Goal: Information Seeking & Learning: Learn about a topic

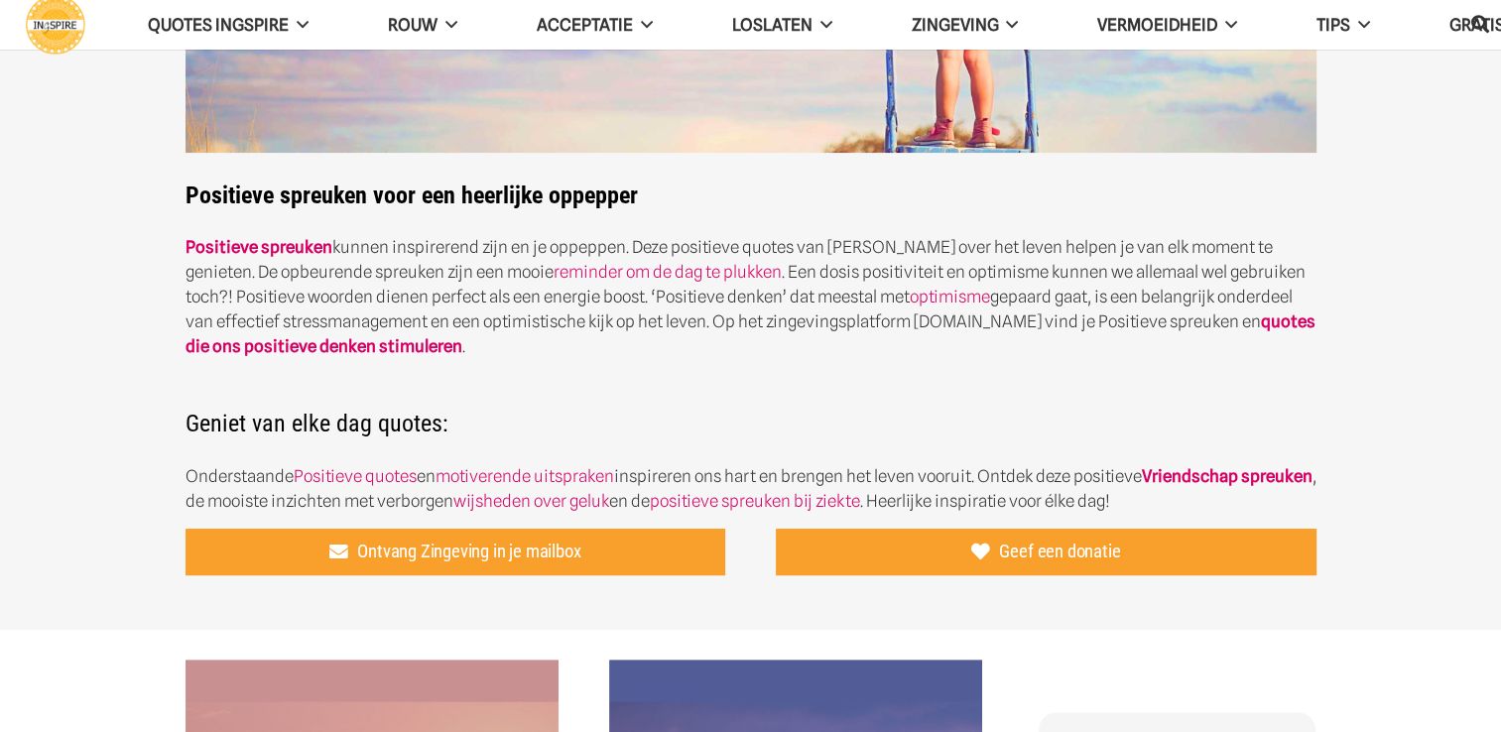
scroll to position [496, 0]
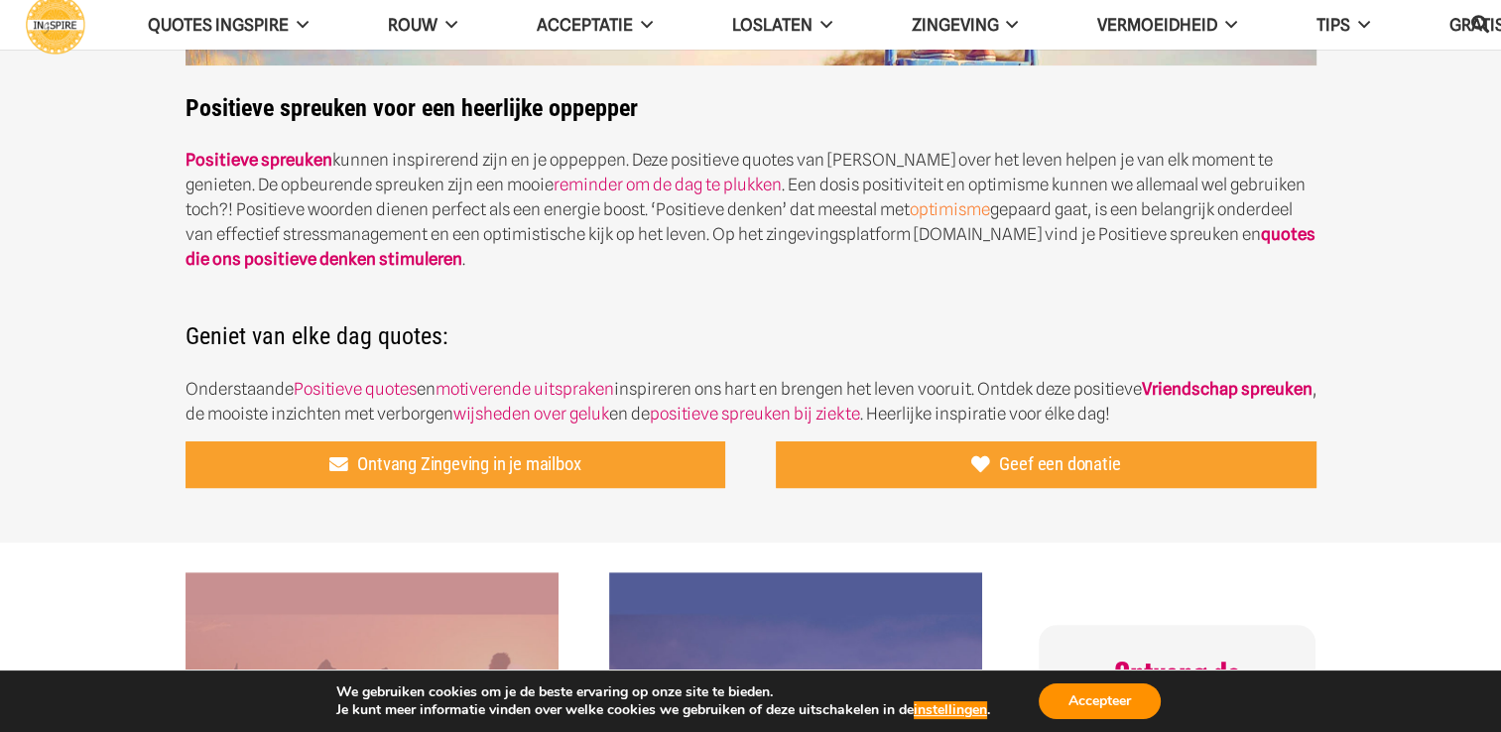
click at [910, 212] on link "optimisme" at bounding box center [950, 209] width 80 height 20
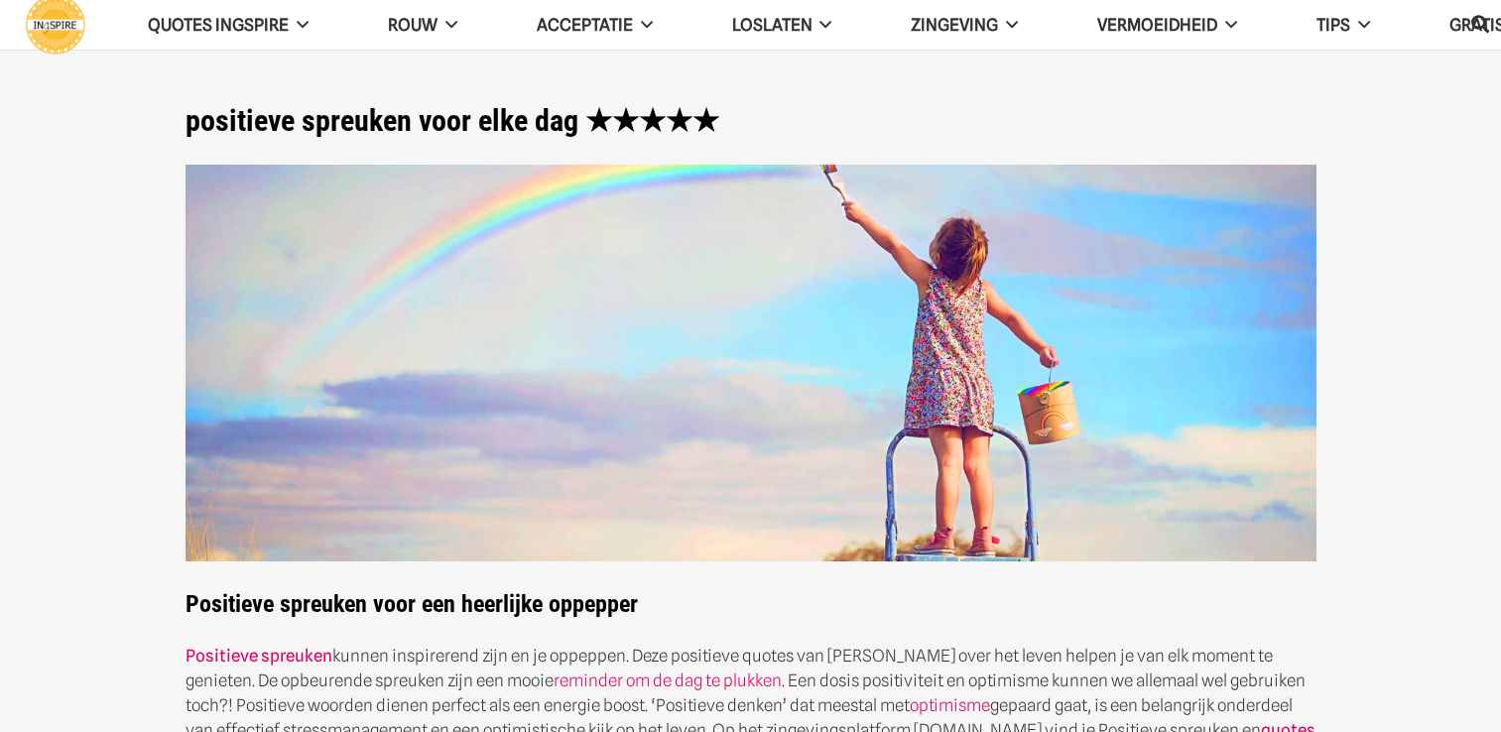
scroll to position [496, 0]
